Goal: Navigation & Orientation: Find specific page/section

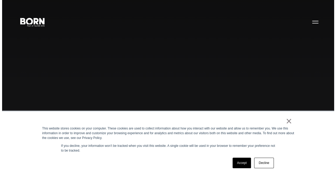
scroll to position [11, 0]
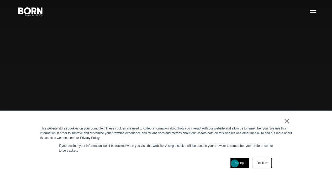
click at [235, 163] on link "Accept" at bounding box center [240, 162] width 19 height 11
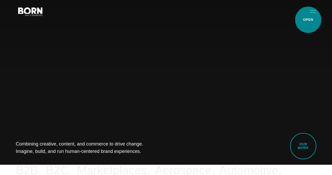
click at [308, 17] on button "Primary Menu" at bounding box center [313, 11] width 13 height 11
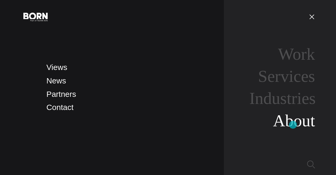
click at [293, 125] on link "About" at bounding box center [294, 120] width 42 height 19
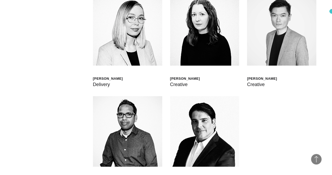
scroll to position [1294, 0]
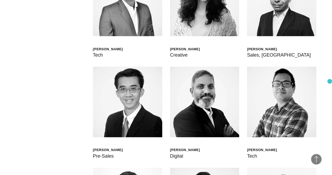
scroll to position [1311, 0]
